Goal: Transaction & Acquisition: Purchase product/service

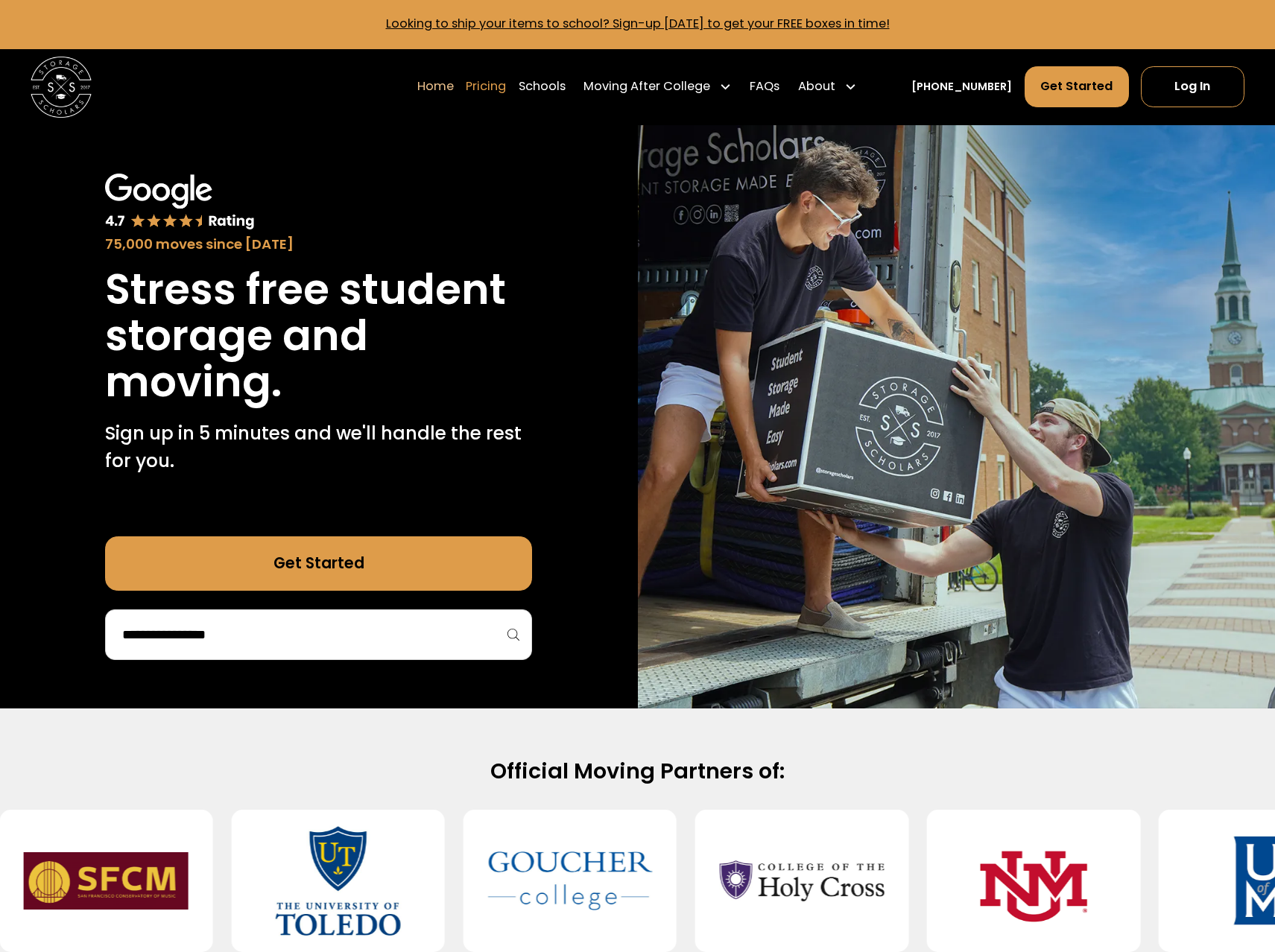
click at [505, 89] on link "Pricing" at bounding box center [485, 87] width 40 height 43
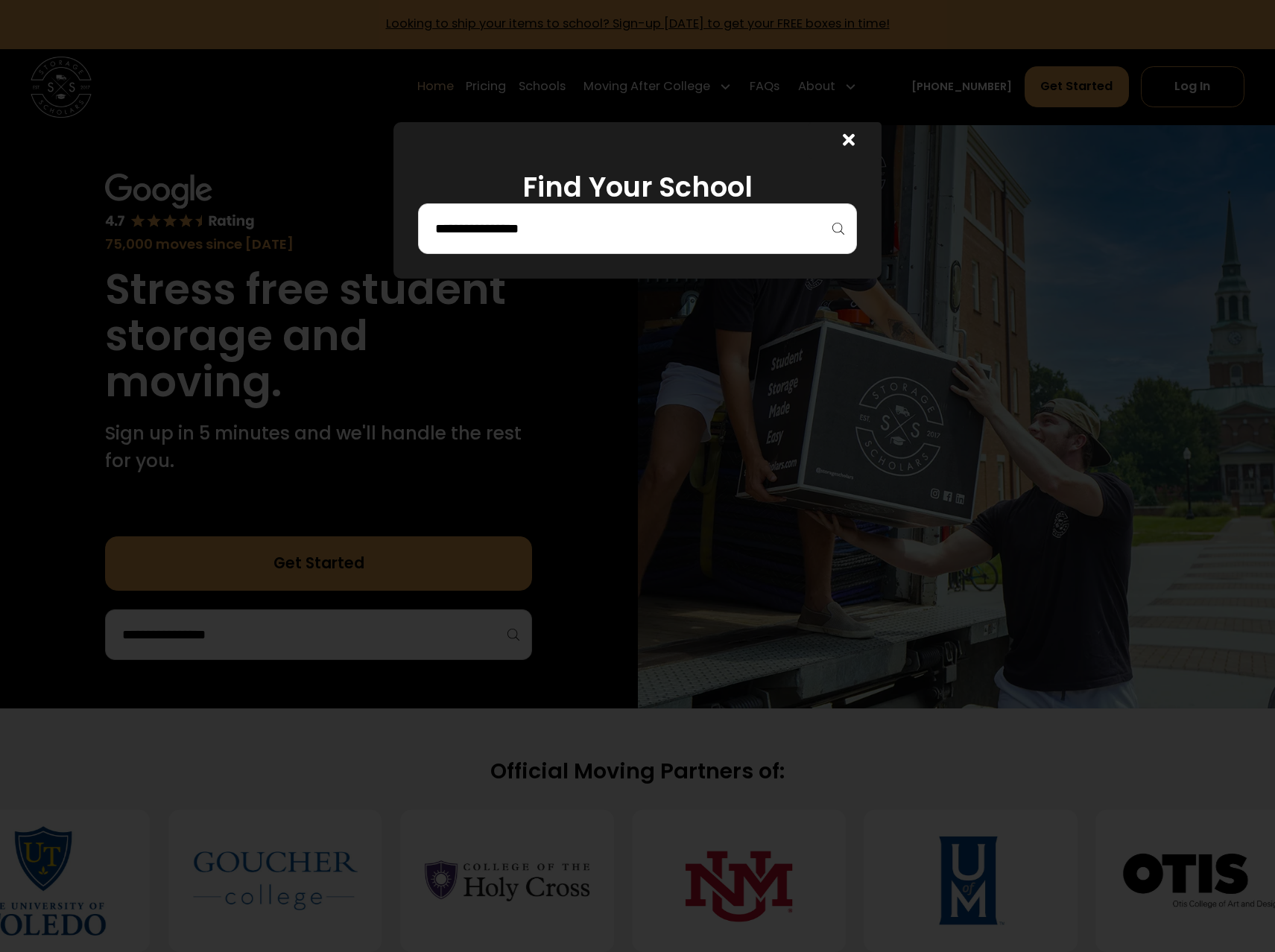
click at [547, 210] on div at bounding box center [637, 229] width 439 height 51
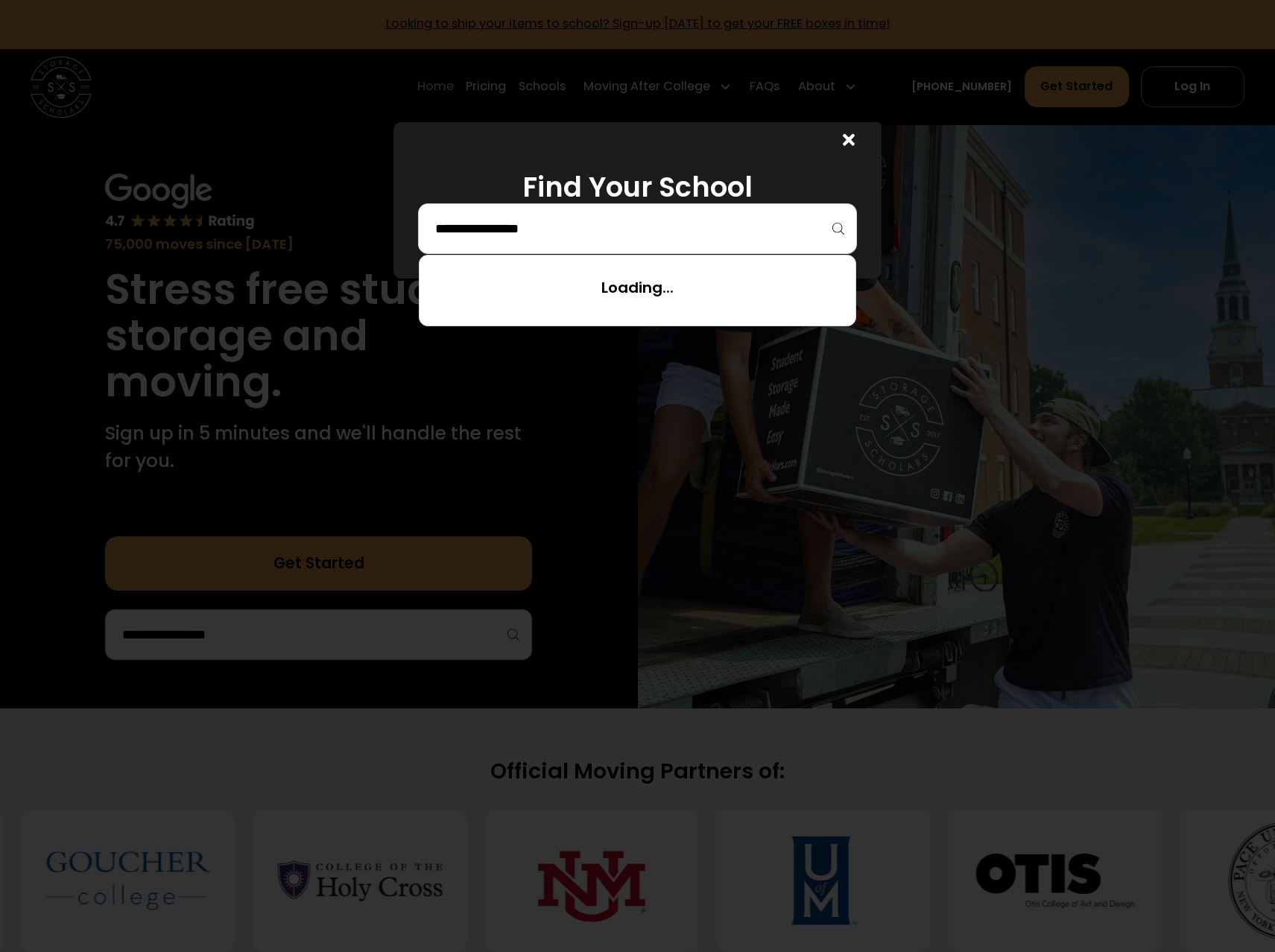
click at [558, 226] on input "search" at bounding box center [637, 228] width 408 height 25
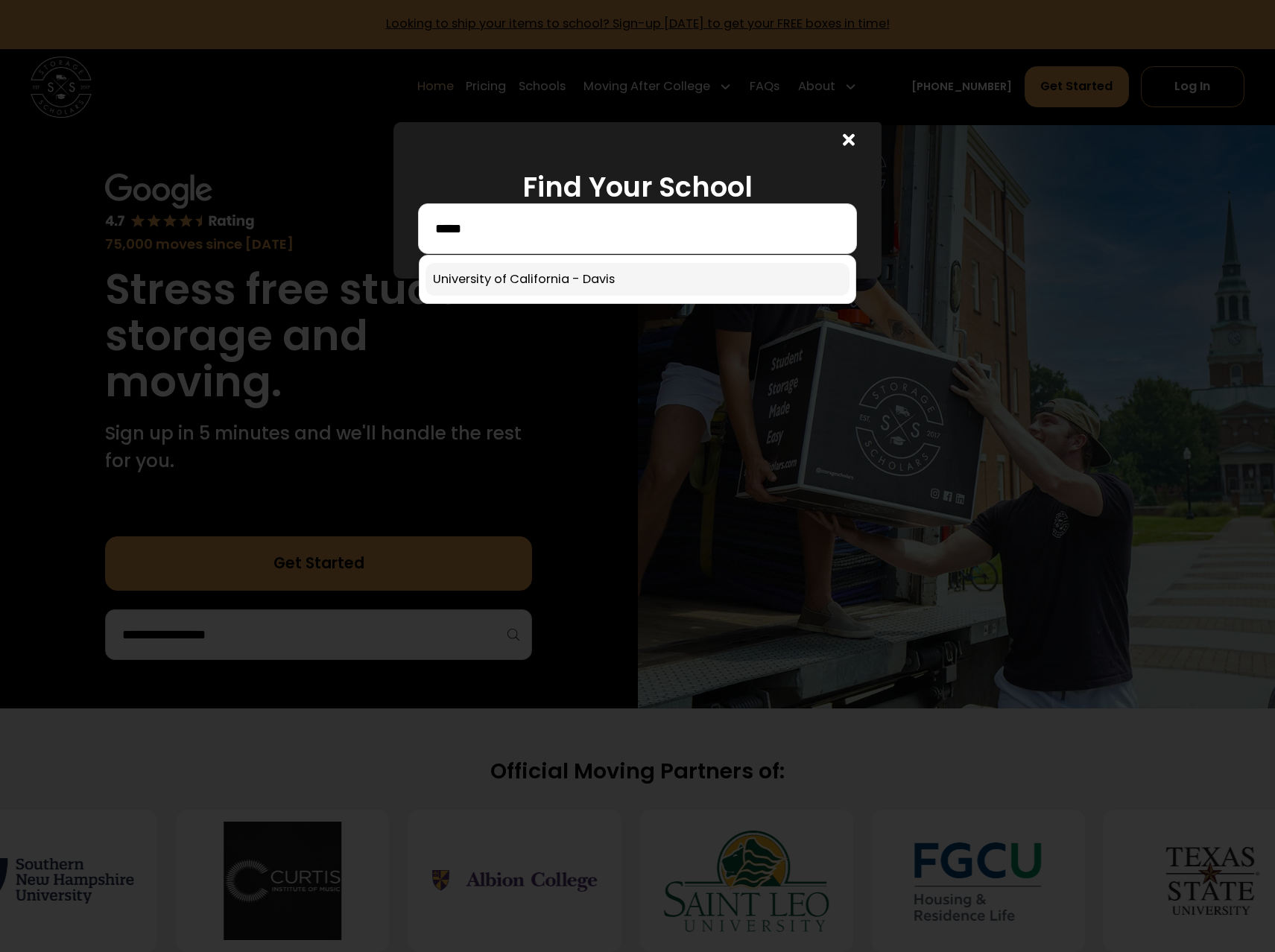
type input "*****"
click at [564, 270] on link at bounding box center [637, 280] width 424 height 33
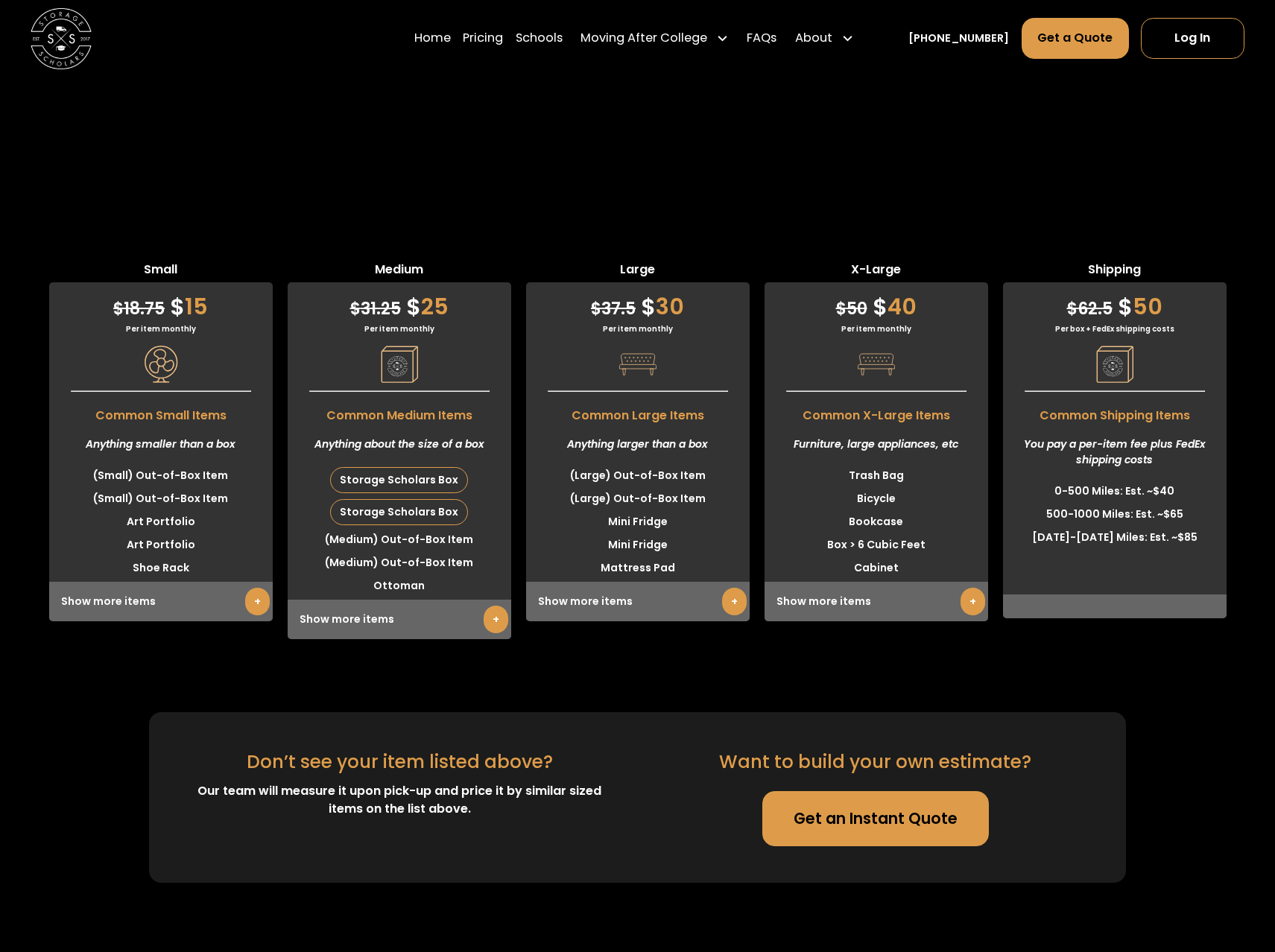
scroll to position [3473, 0]
